Goal: Communication & Community: Connect with others

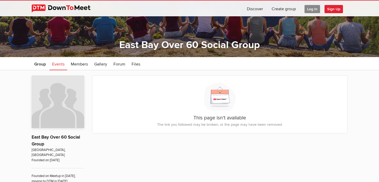
scroll to position [54, 0]
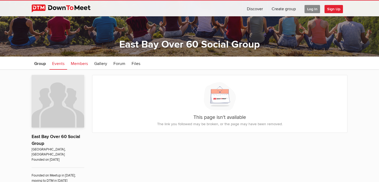
click at [78, 64] on span "Members" at bounding box center [79, 63] width 17 height 5
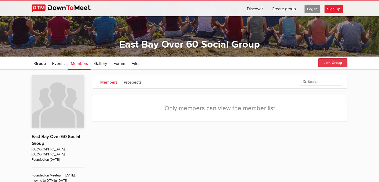
click at [346, 62] on button "Join Group" at bounding box center [332, 62] width 29 height 9
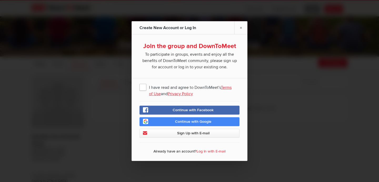
click at [142, 89] on span "I have read and agree to DownToMeet's Terms of Use and Privacy Policy" at bounding box center [189, 86] width 100 height 9
click at [0, 0] on input "I have read and agree to DownToMeet's Terms of Use and Privacy Policy" at bounding box center [0, 0] width 0 height 0
click at [200, 123] on span "Continue with Google" at bounding box center [193, 121] width 36 height 4
click at [216, 120] on link "Continue with Google" at bounding box center [189, 121] width 100 height 9
